Goal: Find specific page/section: Find specific page/section

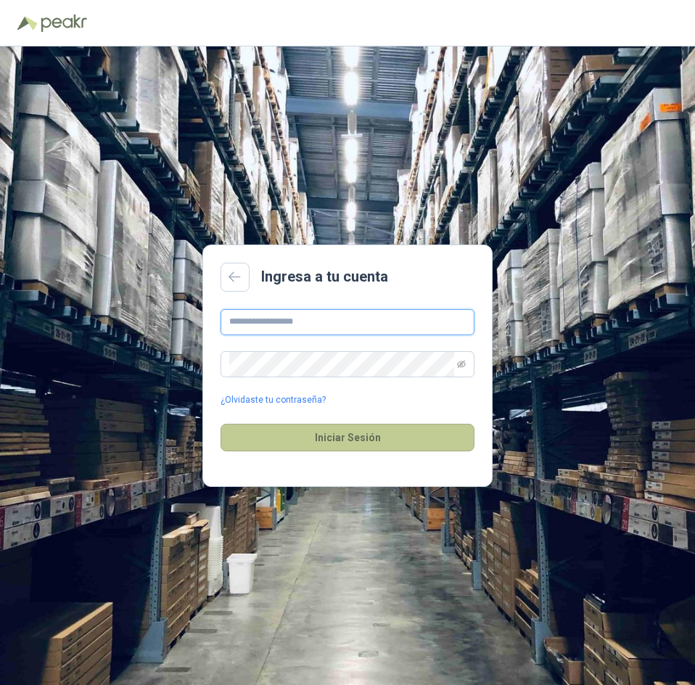
type input "**********"
click at [374, 448] on button "Iniciar Sesión" at bounding box center [348, 438] width 254 height 28
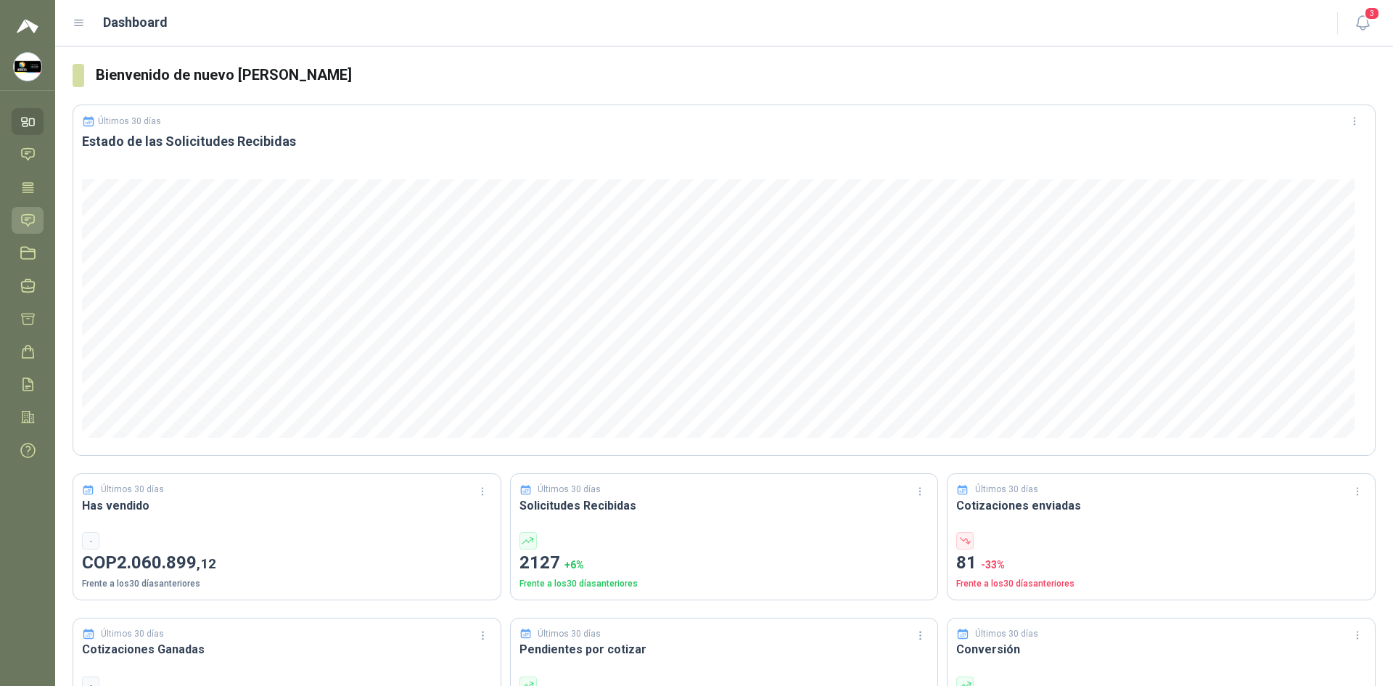
click at [27, 219] on icon at bounding box center [28, 220] width 12 height 12
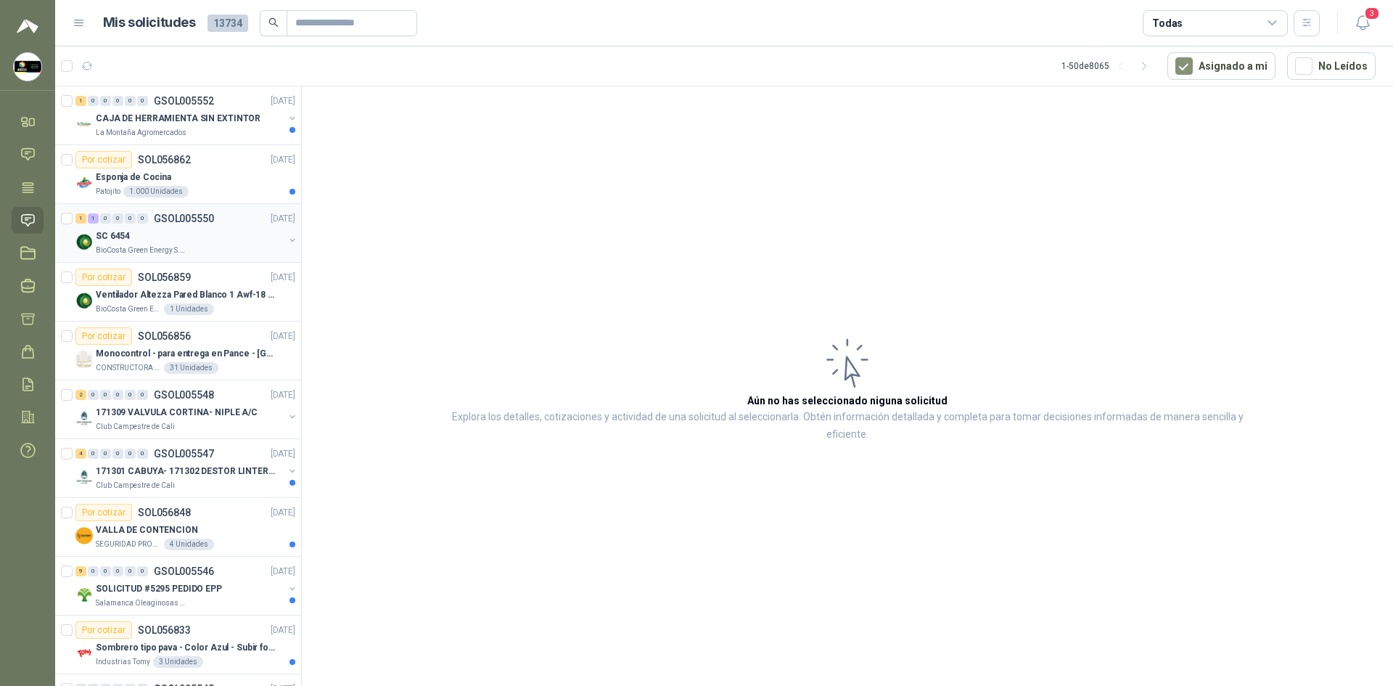
click at [215, 238] on div "SC 6454" at bounding box center [190, 235] width 188 height 17
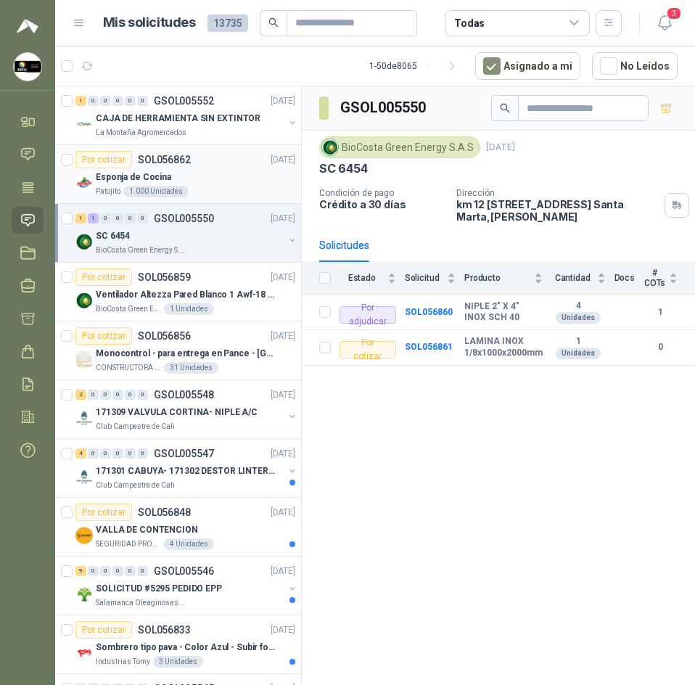
click at [219, 166] on div "Por cotizar SOL056862 [DATE]" at bounding box center [185, 159] width 220 height 17
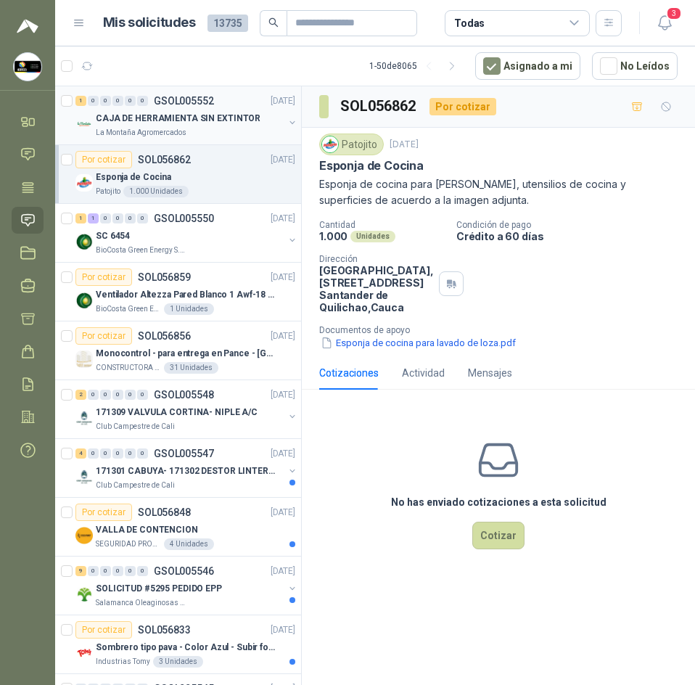
click at [221, 139] on div "1 0 0 0 0 0 GSOL005552 [DATE] CAJA DE HERRAMIENTA SIN EXTINTOR La Montaña Agrom…" at bounding box center [178, 115] width 246 height 59
click at [219, 136] on div "La Montaña Agromercados" at bounding box center [190, 133] width 188 height 12
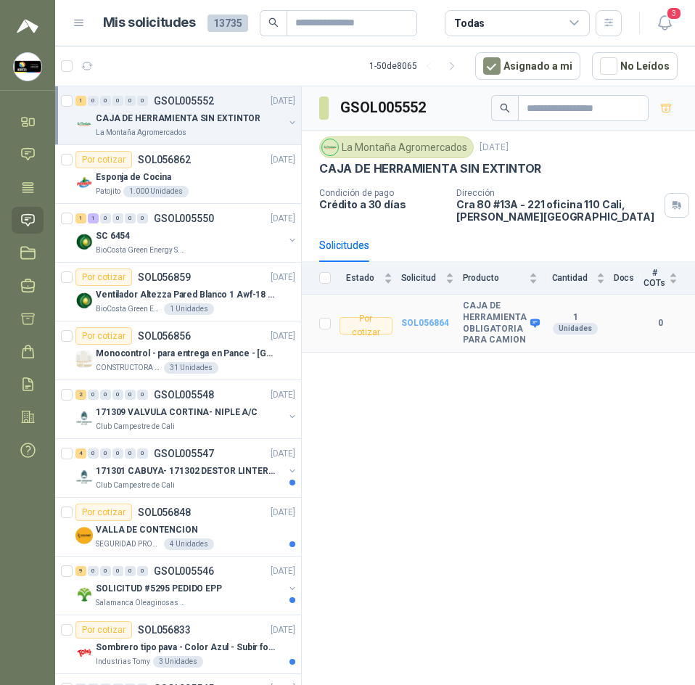
click at [430, 318] on b "SOL056864" at bounding box center [425, 323] width 48 height 10
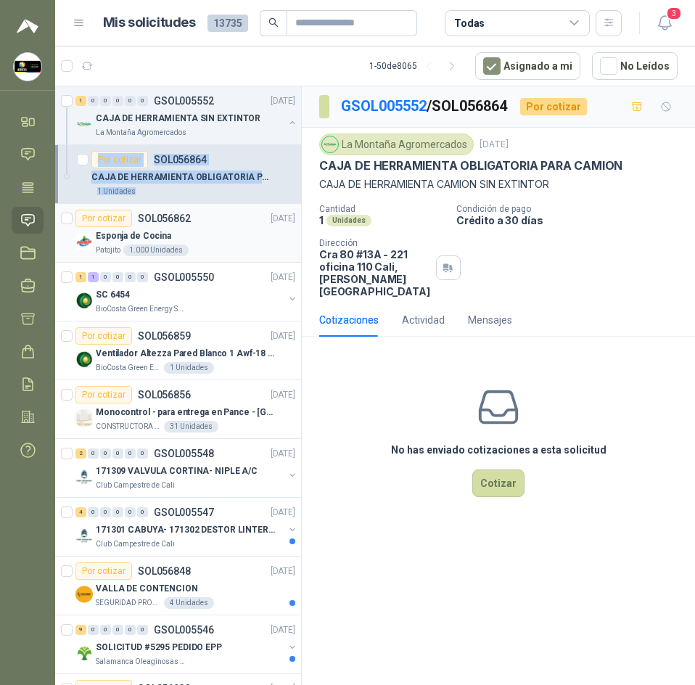
click at [220, 237] on div "Esponja de Cocina" at bounding box center [195, 235] width 199 height 17
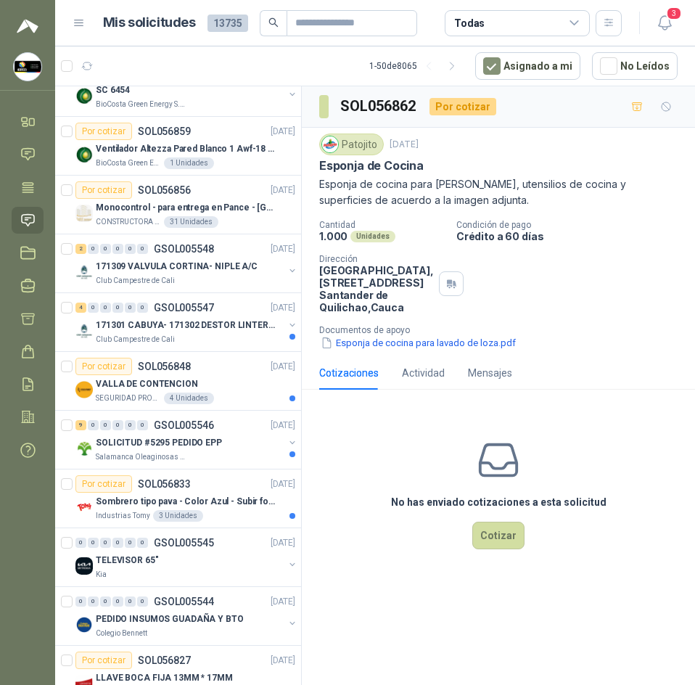
scroll to position [218, 0]
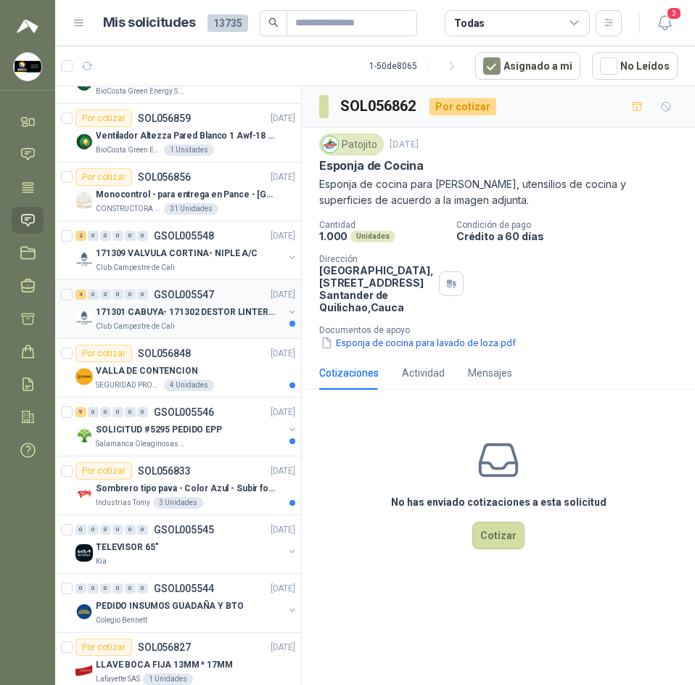
click at [247, 316] on p "171301 CABUYA- 171302 DESTOR LINTER- 171305 PINZA" at bounding box center [186, 312] width 181 height 14
